Goal: Information Seeking & Learning: Find specific page/section

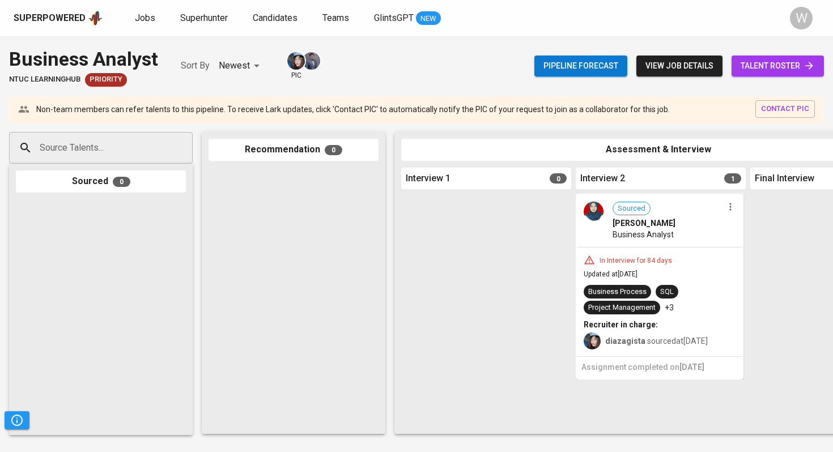
click at [754, 65] on span "talent roster" at bounding box center [778, 66] width 74 height 14
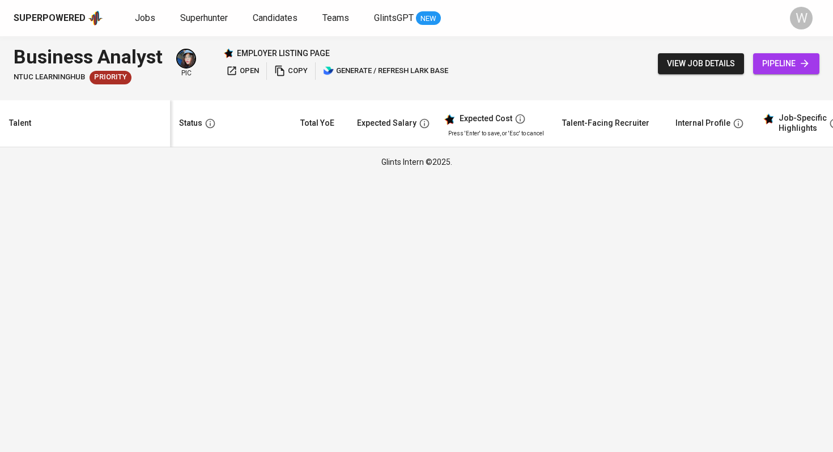
click at [559, 69] on div "Business Analyst NTUC LearningHub Priority pic employer listing page open copy …" at bounding box center [416, 63] width 833 height 55
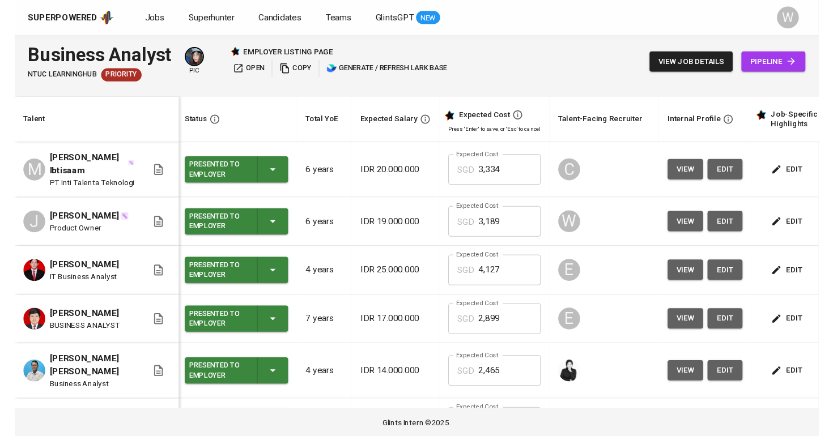
scroll to position [0, 3]
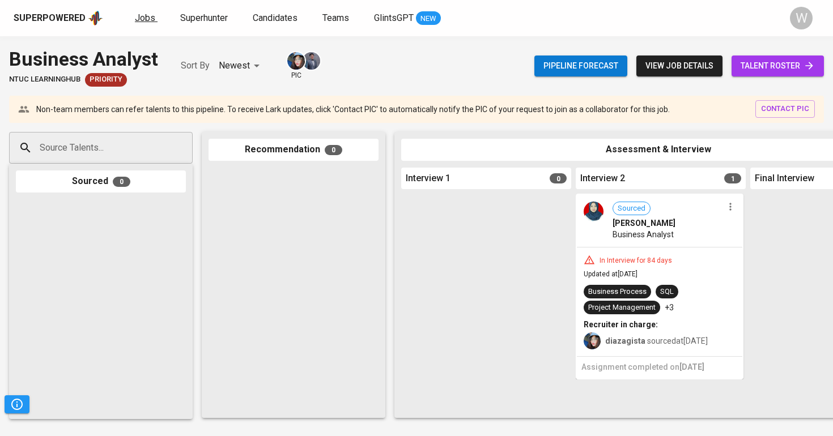
click at [145, 21] on span "Jobs" at bounding box center [145, 17] width 20 height 11
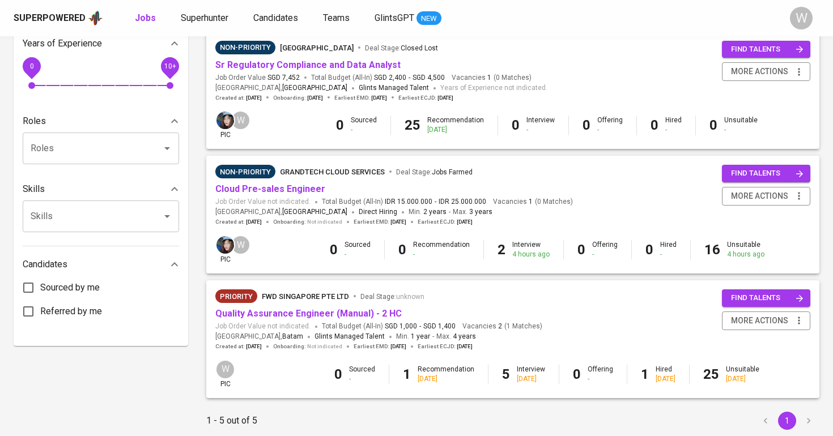
scroll to position [387, 0]
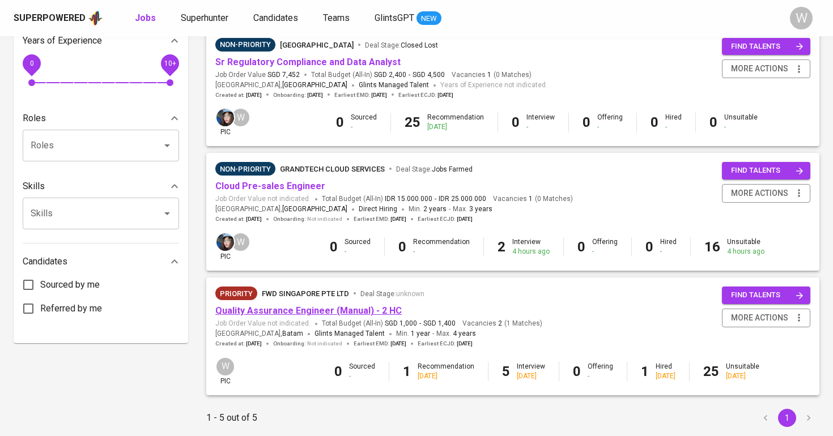
click at [337, 306] on link "Quality Assurance Engineer (Manual) - 2 HC" at bounding box center [308, 311] width 186 height 11
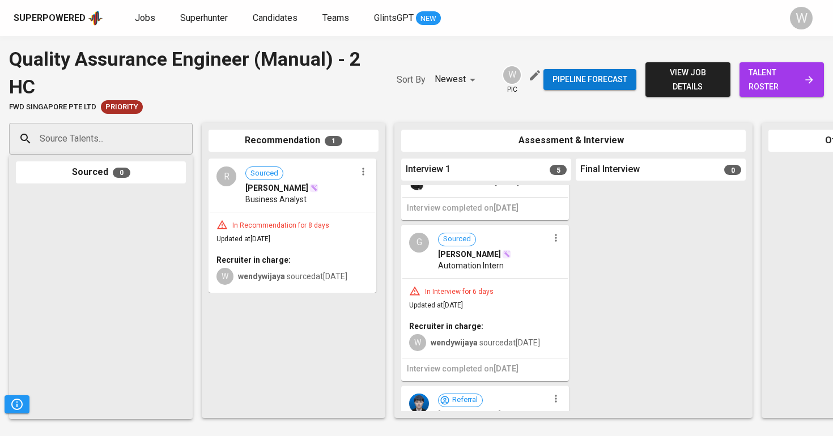
scroll to position [374, 0]
click at [804, 96] on div "Pipeline forecast view job details talent roster" at bounding box center [684, 79] width 281 height 69
click at [798, 83] on span "talent roster" at bounding box center [782, 80] width 66 height 28
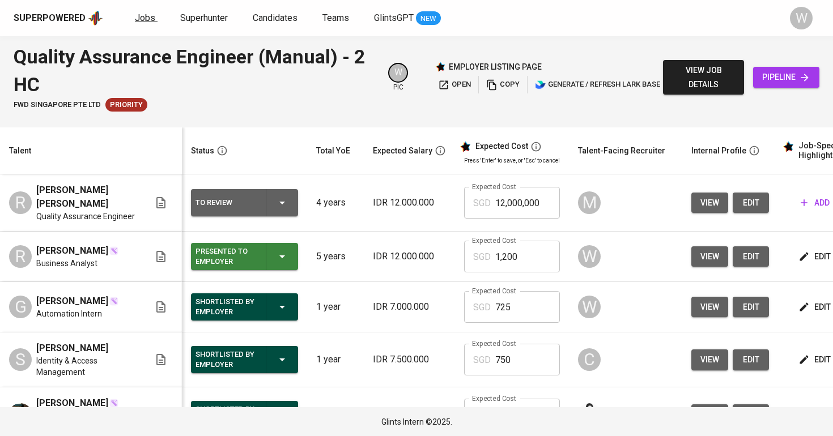
click at [138, 19] on span "Jobs" at bounding box center [145, 17] width 20 height 11
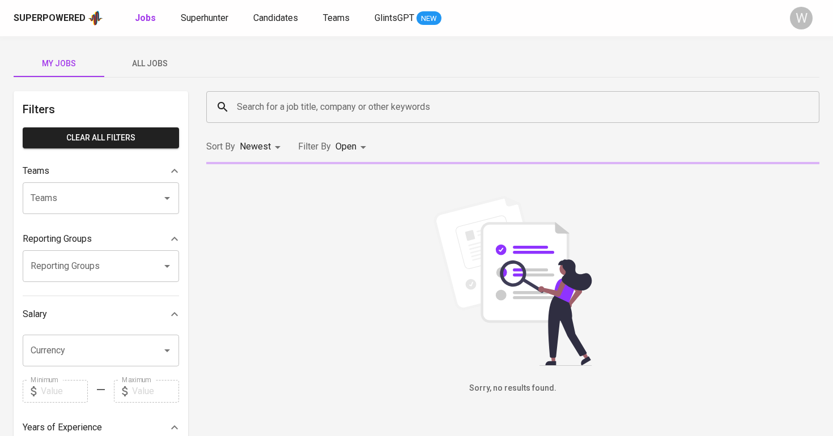
click at [180, 72] on button "All Jobs" at bounding box center [149, 63] width 91 height 27
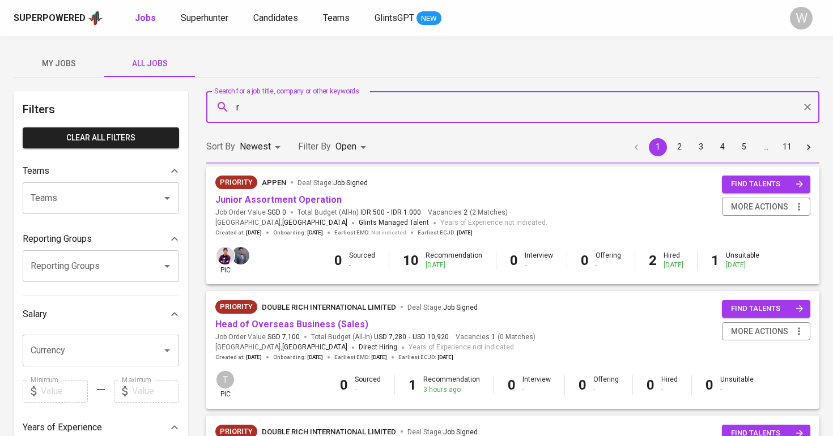
click at [264, 105] on input "Search for a job title, company or other keywords" at bounding box center [515, 107] width 563 height 22
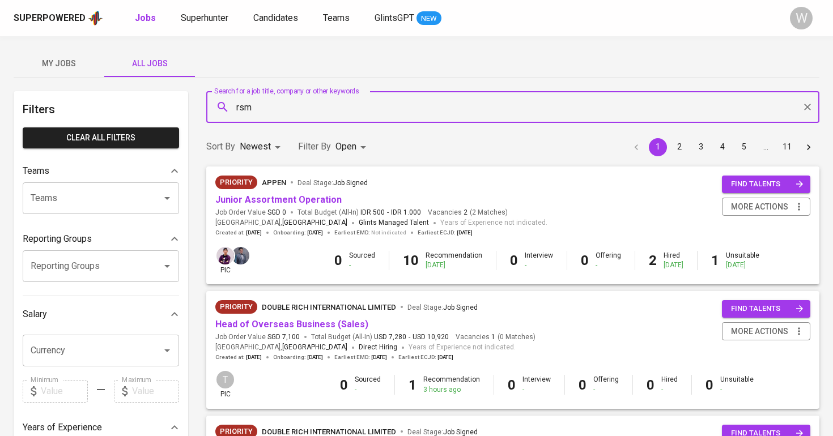
type input "rsm"
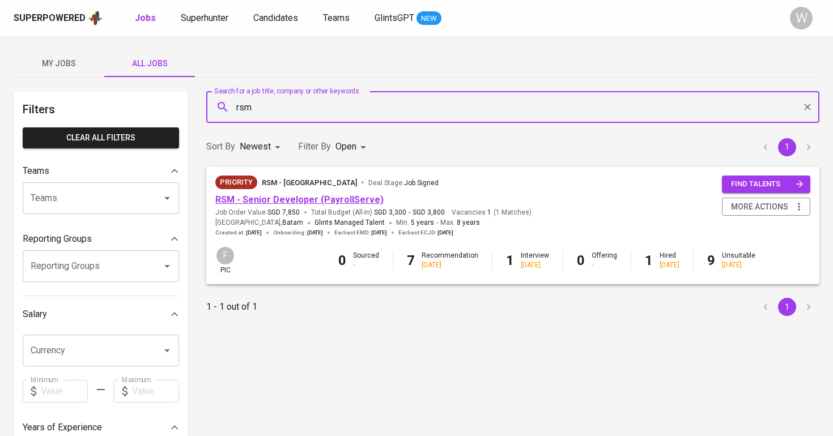
click at [302, 202] on link "RSM - Senior Developer (PayrollServe)" at bounding box center [299, 199] width 168 height 11
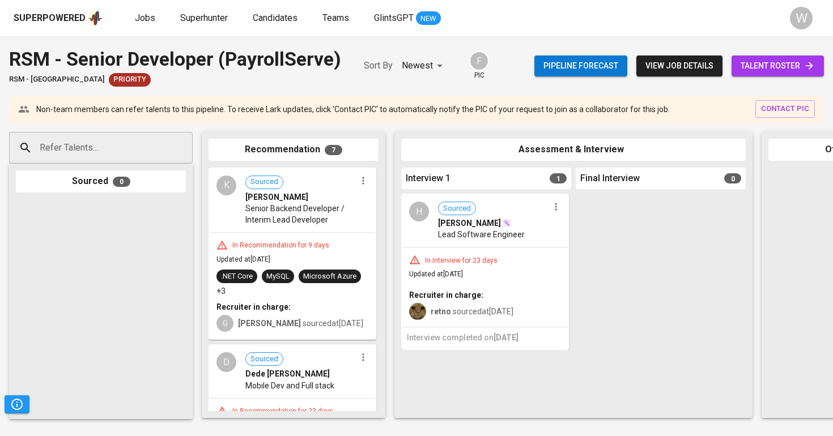
click at [788, 59] on span "talent roster" at bounding box center [778, 66] width 74 height 14
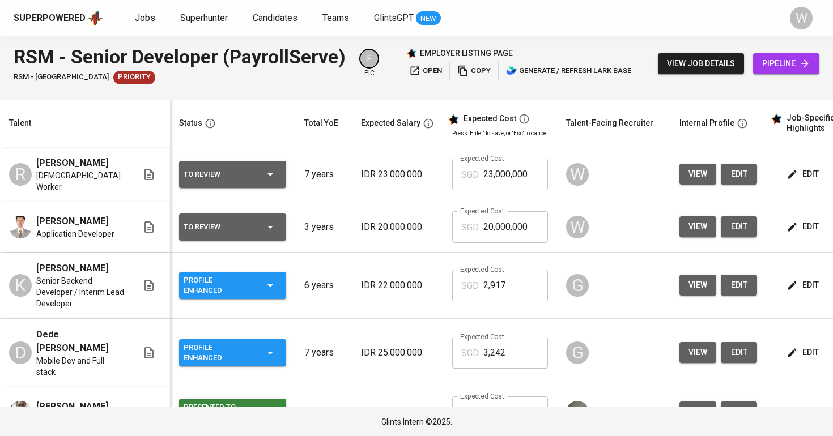
click at [141, 25] on link "Jobs" at bounding box center [146, 18] width 23 height 14
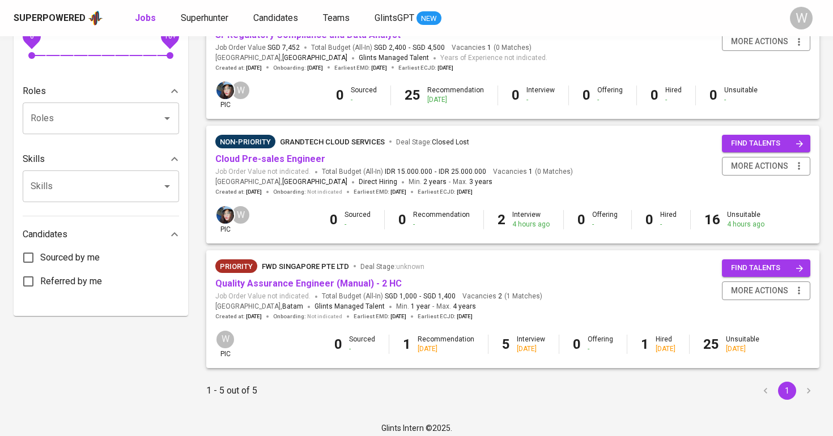
scroll to position [413, 0]
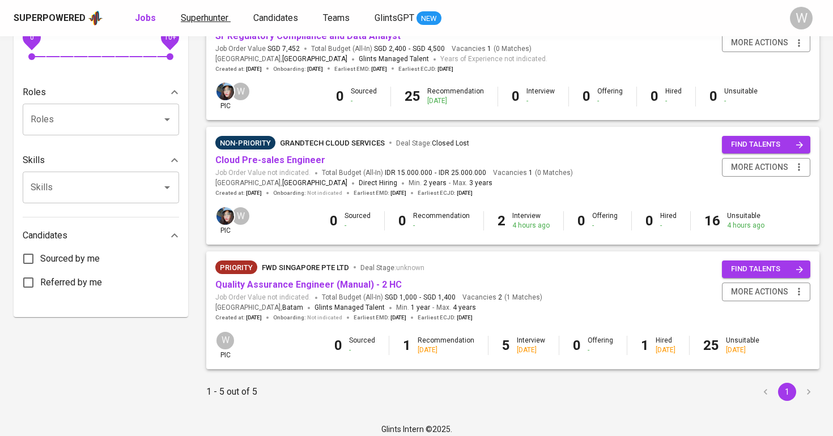
click at [223, 15] on span "Superhunter" at bounding box center [205, 17] width 48 height 11
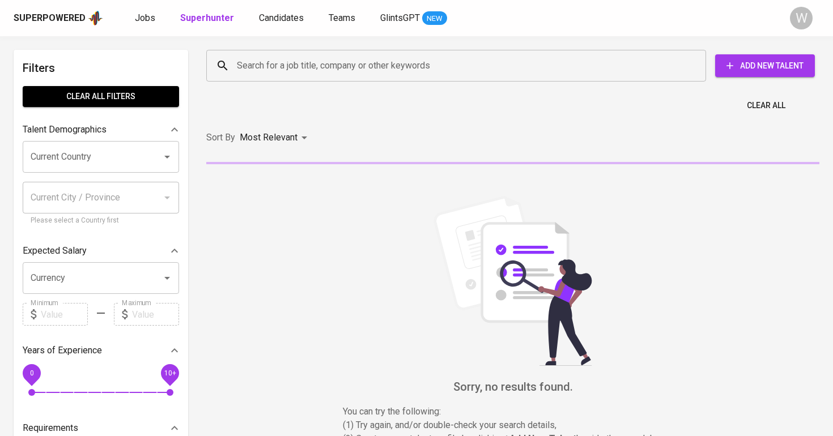
click at [313, 84] on div "Search for a job title, company or other keywords Search for a job title, compa…" at bounding box center [510, 66] width 627 height 50
click at [311, 72] on input "Search for a job title, company or other keywords" at bounding box center [459, 66] width 450 height 22
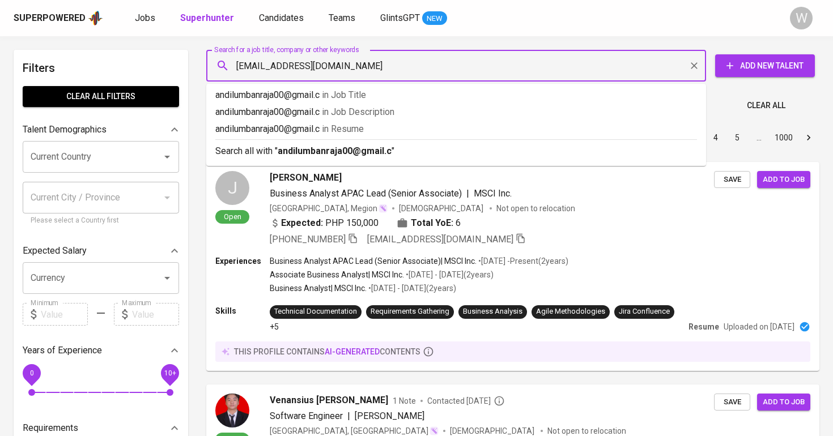
type input "[EMAIL_ADDRESS][DOMAIN_NAME]"
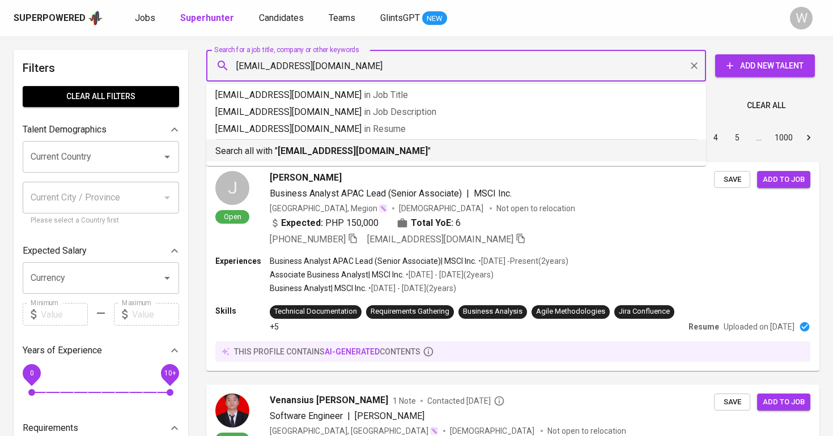
click at [351, 152] on b "[EMAIL_ADDRESS][DOMAIN_NAME]" at bounding box center [353, 151] width 150 height 11
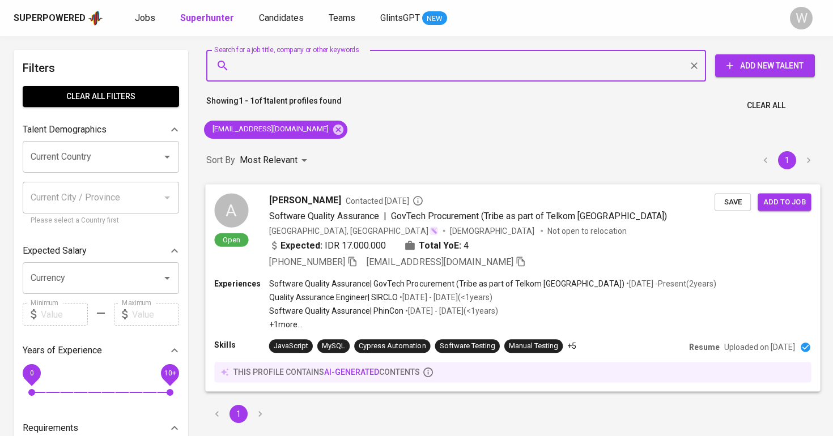
click at [341, 205] on span "[PERSON_NAME]" at bounding box center [305, 200] width 72 height 14
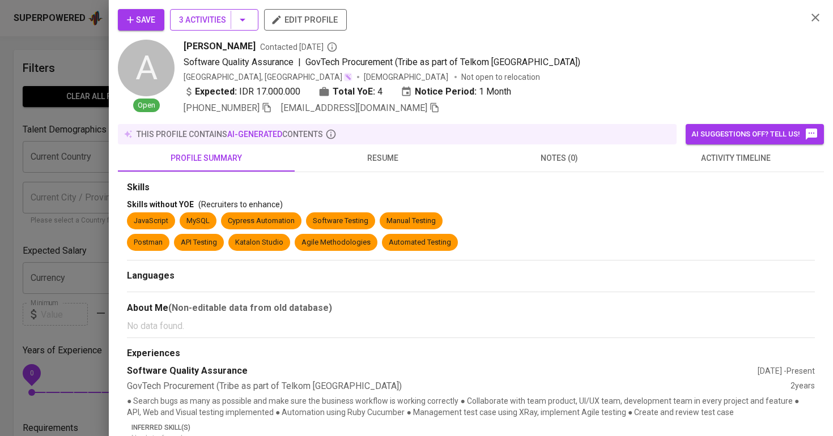
click at [224, 24] on span "3 Activities" at bounding box center [214, 20] width 70 height 14
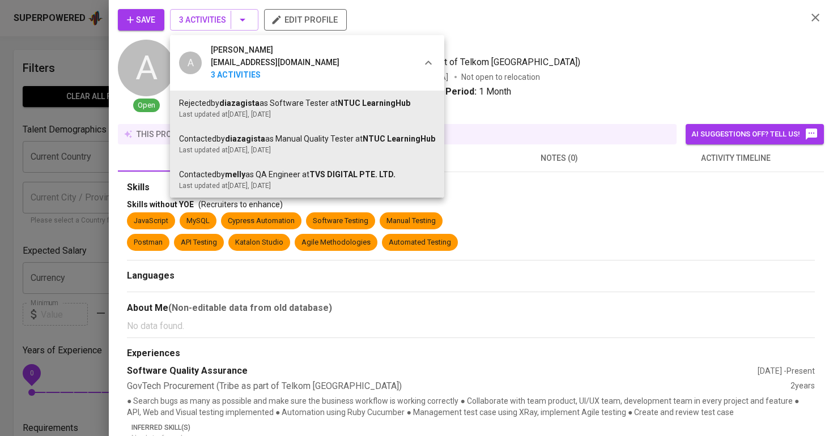
click at [82, 271] on div at bounding box center [416, 218] width 833 height 436
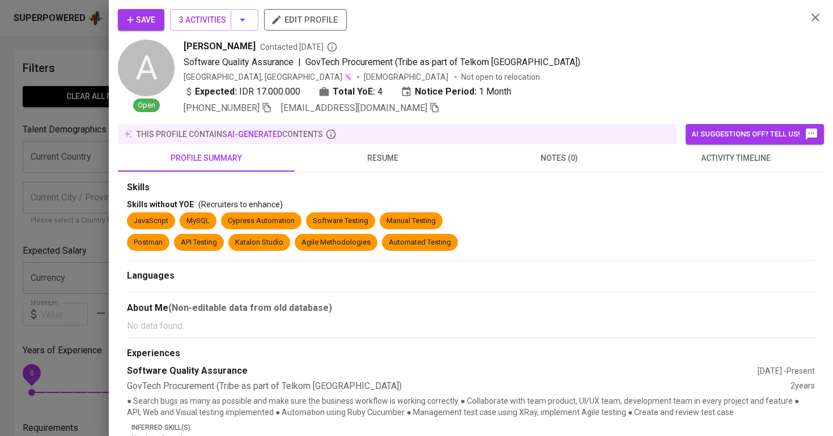
click at [111, 161] on div "Save 3 Activities edit profile A Open [PERSON_NAME] Lumbanraja Contacted [DATE]…" at bounding box center [471, 218] width 724 height 436
click at [71, 105] on div at bounding box center [416, 218] width 833 height 436
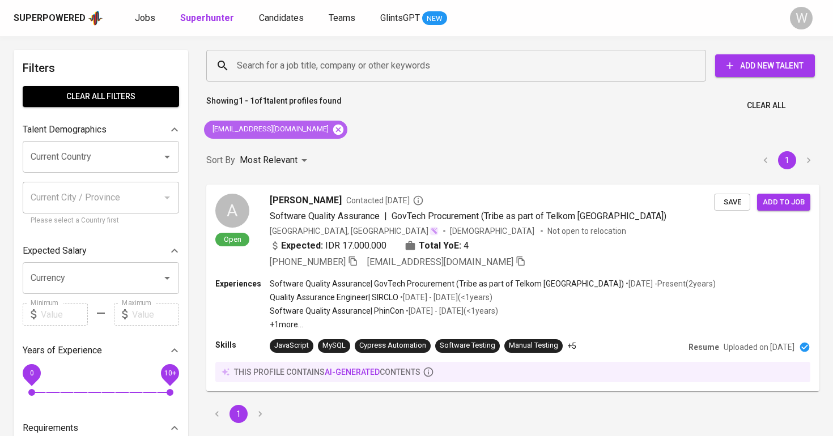
click at [333, 126] on icon at bounding box center [338, 129] width 10 height 10
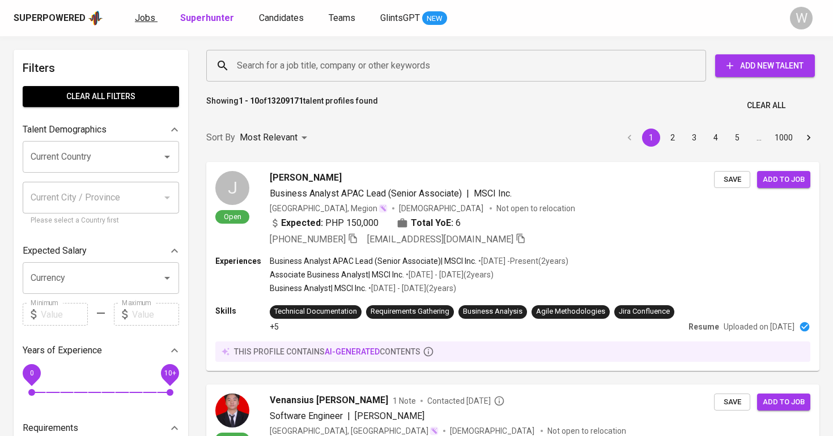
click at [145, 18] on span "Jobs" at bounding box center [145, 17] width 20 height 11
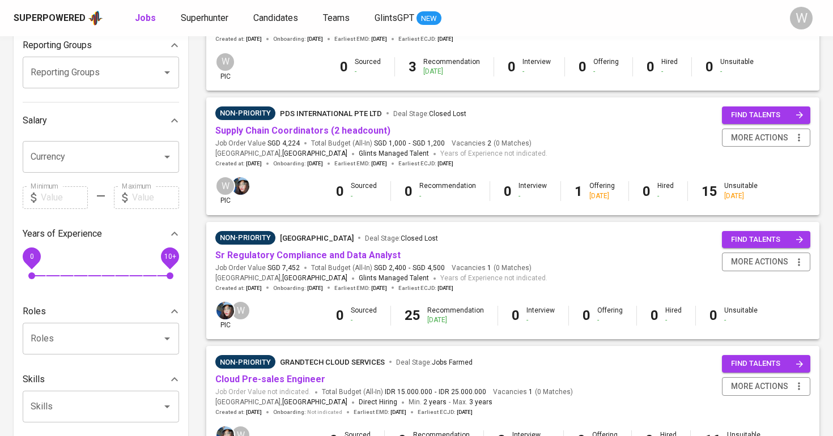
scroll to position [377, 0]
